Goal: Information Seeking & Learning: Learn about a topic

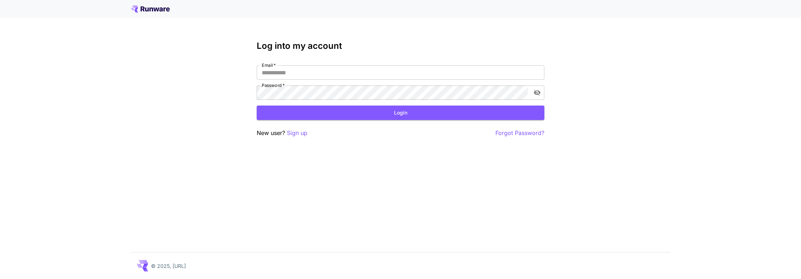
type input "**********"
click at [158, 9] on icon at bounding box center [157, 10] width 6 height 4
type input "**********"
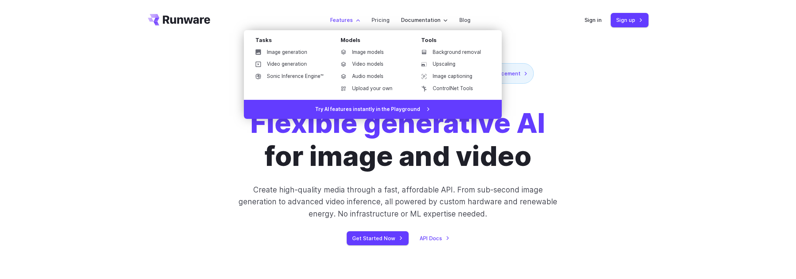
click at [352, 16] on label "Features" at bounding box center [345, 20] width 30 height 8
click at [302, 66] on link "Video generation" at bounding box center [289, 64] width 79 height 11
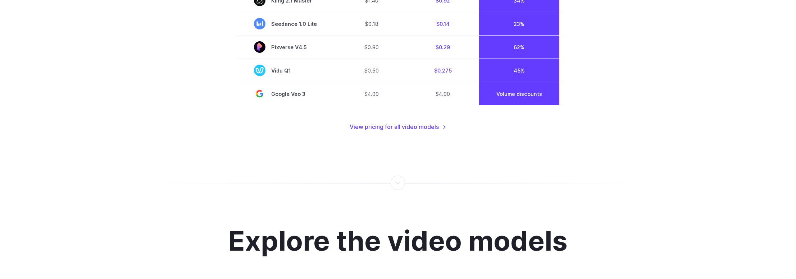
scroll to position [646, 0]
click at [418, 129] on link "View pricing for all video models" at bounding box center [398, 127] width 96 height 9
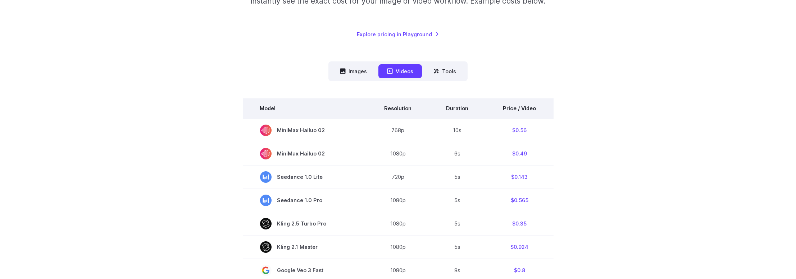
scroll to position [180, 0]
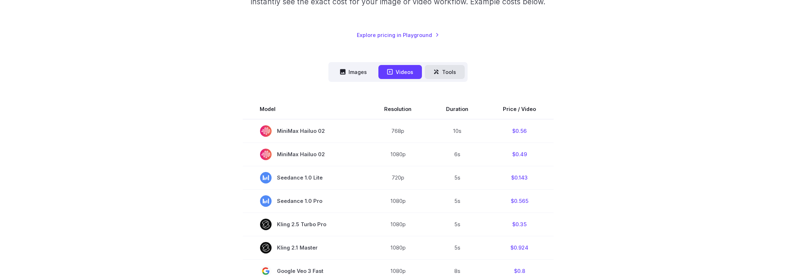
click at [450, 71] on button "Tools" at bounding box center [445, 72] width 40 height 14
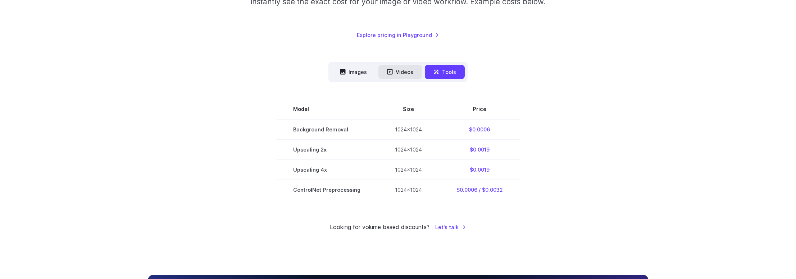
click at [399, 70] on button "Videos" at bounding box center [400, 72] width 44 height 14
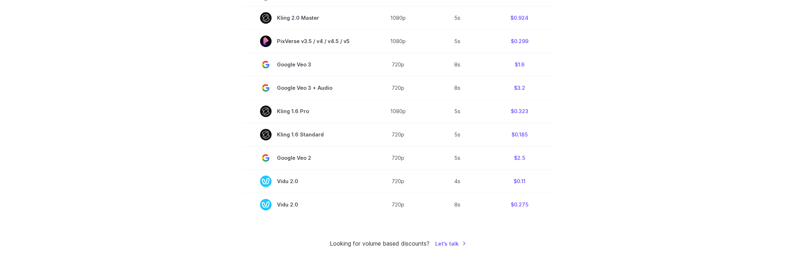
scroll to position [575, 0]
